Goal: Communication & Community: Answer question/provide support

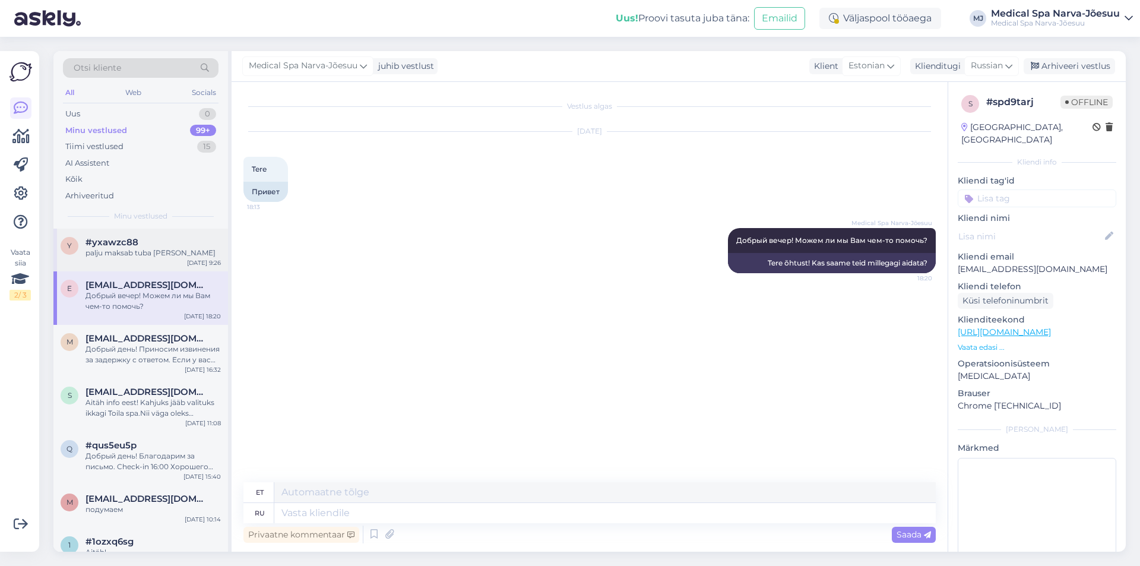
click at [142, 266] on div "y #yxawzc88 palju maksab tuba [PERSON_NAME] [DATE] 9:26" at bounding box center [140, 250] width 175 height 43
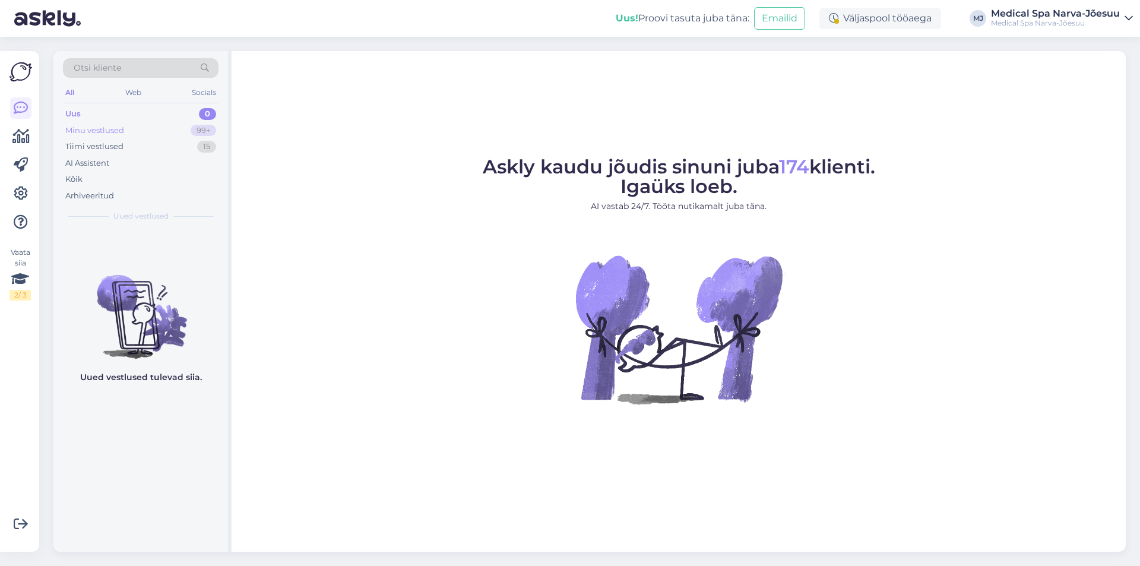
click at [119, 125] on div "Minu vestlused" at bounding box center [94, 131] width 59 height 12
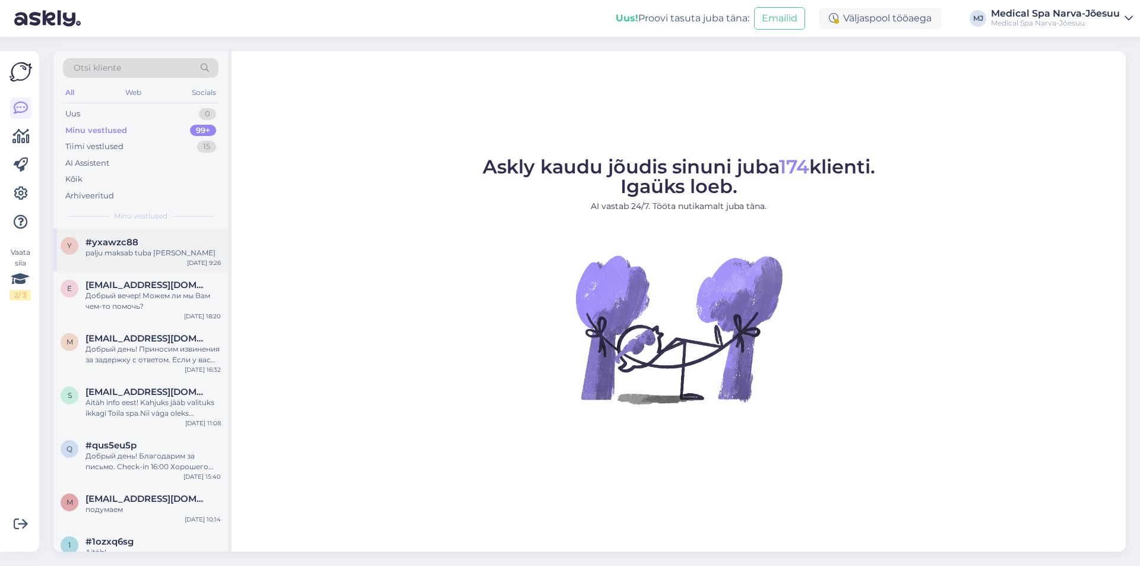
click at [182, 267] on div "y #yxawzc88 palju maksab tuba [PERSON_NAME] [DATE] 9:26" at bounding box center [140, 250] width 175 height 43
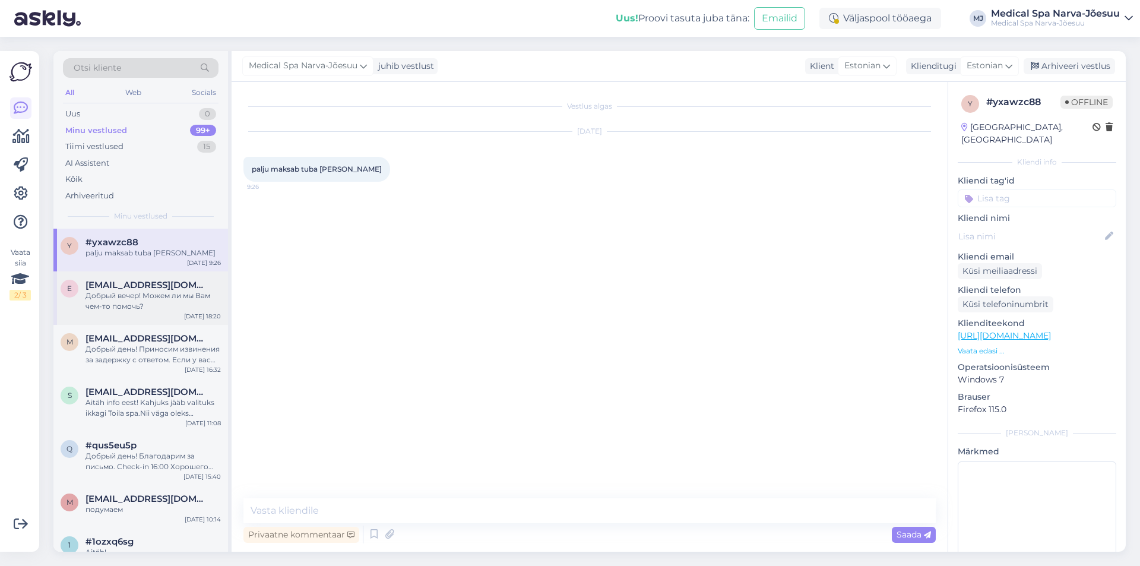
click at [193, 307] on div "Добрый вечер! Можем ли мы Вам чем-то помочь?" at bounding box center [152, 300] width 135 height 21
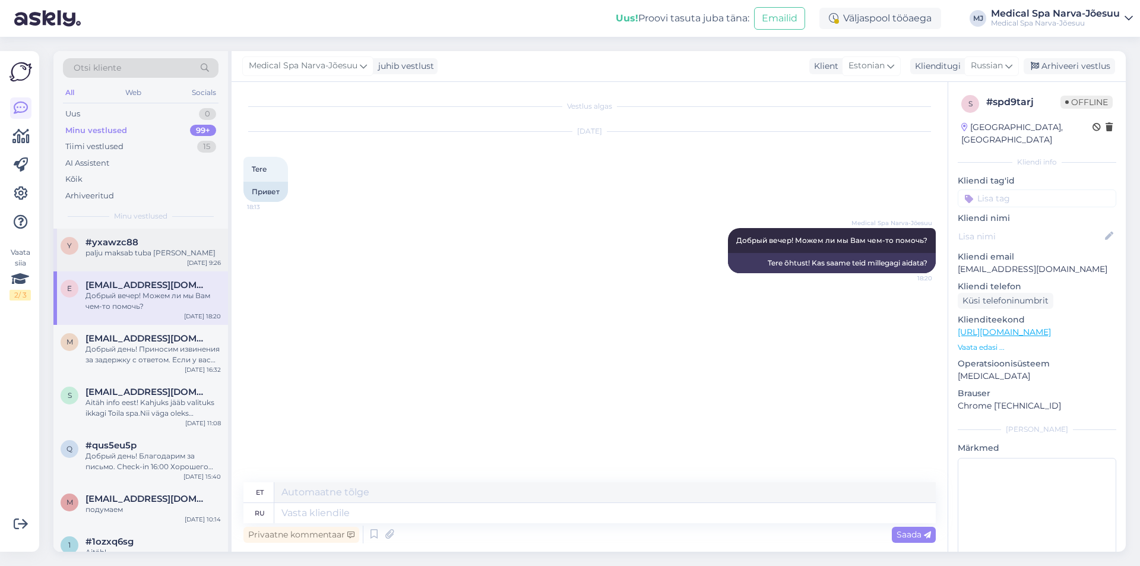
click at [168, 245] on div "#yxawzc88" at bounding box center [152, 242] width 135 height 11
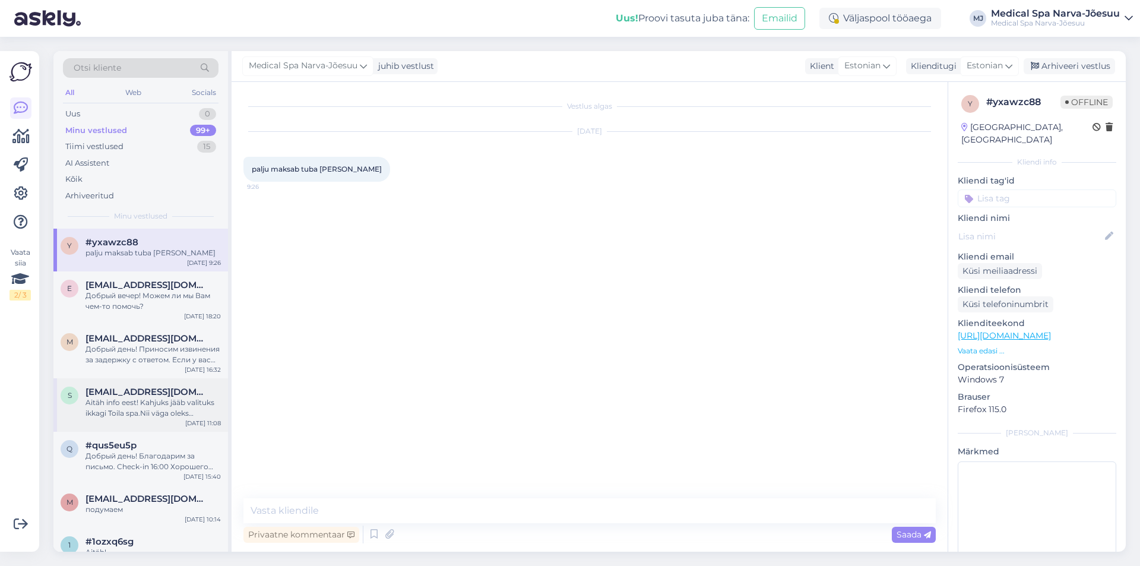
click at [125, 419] on div "s [EMAIL_ADDRESS][DOMAIN_NAME] Aitäh info eest! Kahjuks jääb valituks ikkagi To…" at bounding box center [140, 404] width 175 height 53
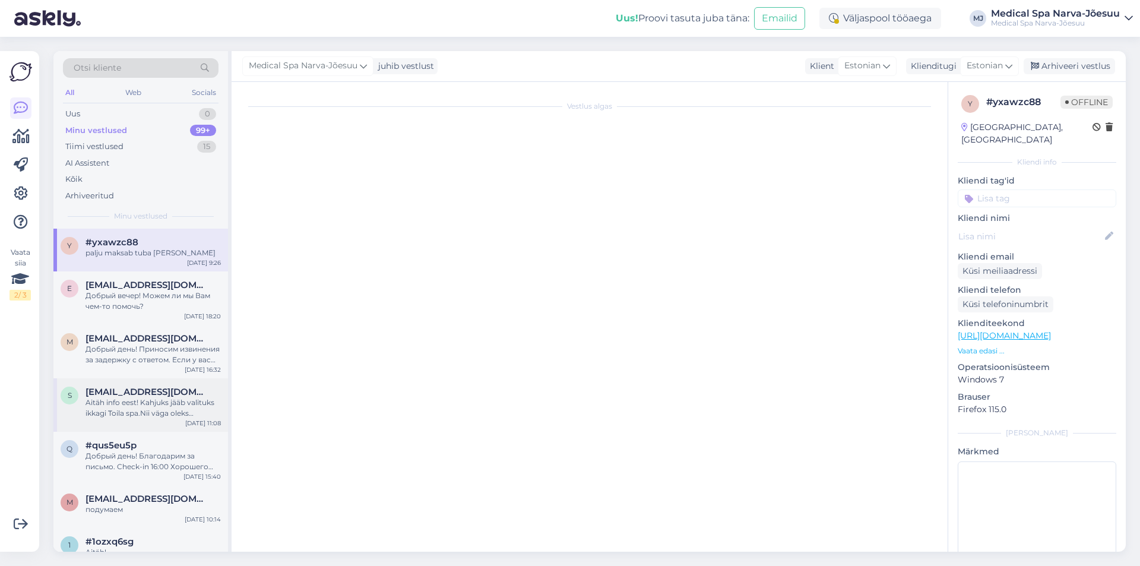
scroll to position [639, 0]
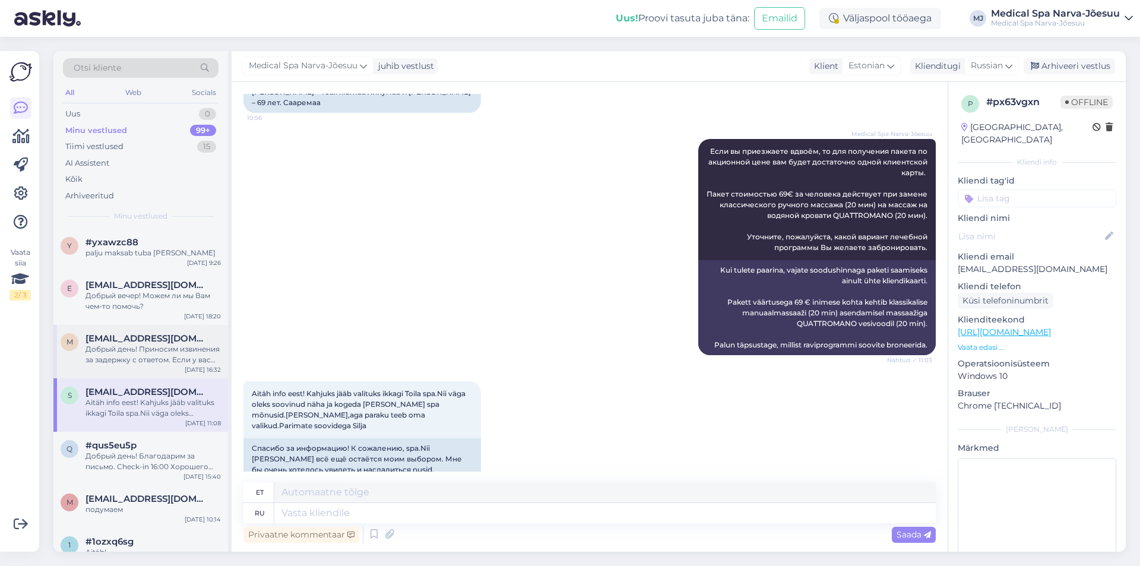
click at [123, 359] on div "Добрый день! Приносим извинения за задержку с ответом. Если у вас забронирован …" at bounding box center [152, 354] width 135 height 21
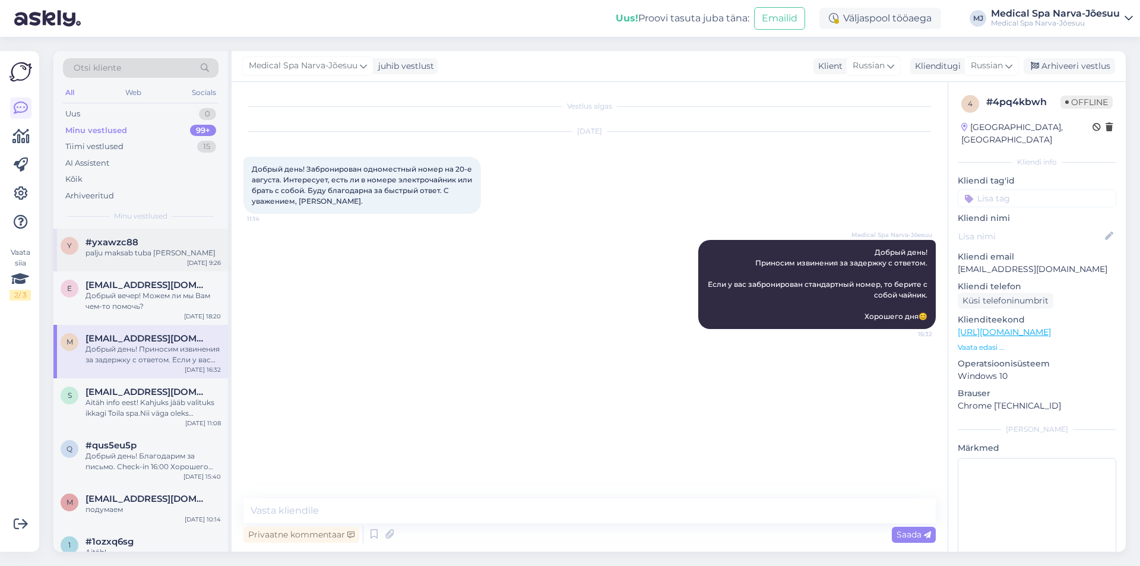
click at [146, 253] on div "palju maksab tuba [PERSON_NAME]" at bounding box center [152, 253] width 135 height 11
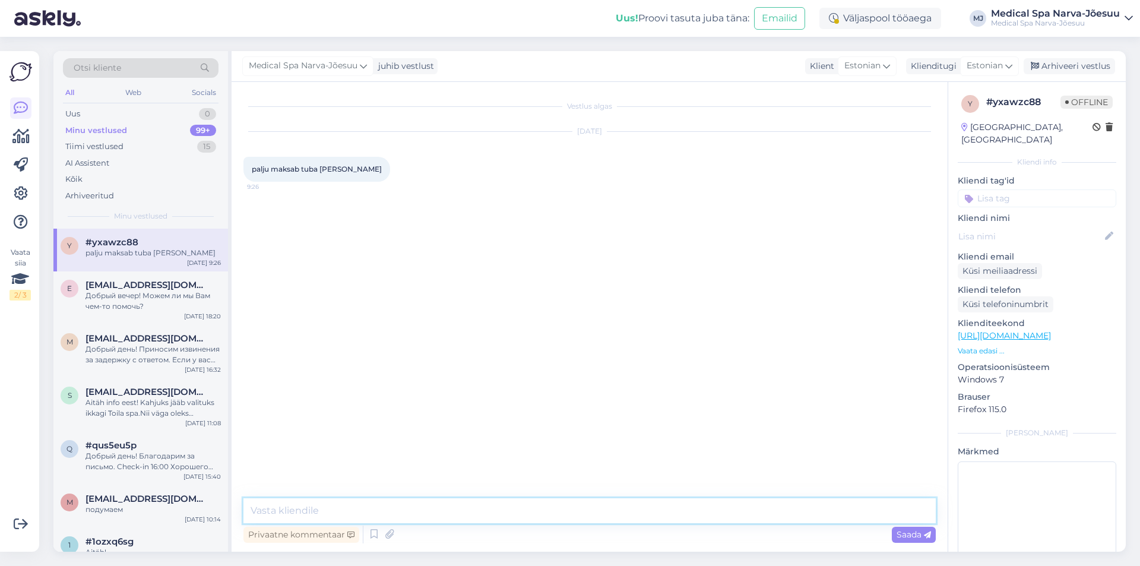
click at [400, 514] on textarea at bounding box center [589, 510] width 692 height 25
paste textarea "Tere päevast! Palun täpsustage, kas soovite tavalist majutust või majutust prog…"
type textarea "Tere päevast! Palun täpsustage, kas soovite tavalist majutust või majutust prog…"
click at [921, 534] on span "Saada" at bounding box center [913, 534] width 34 height 11
